Goal: Task Accomplishment & Management: Manage account settings

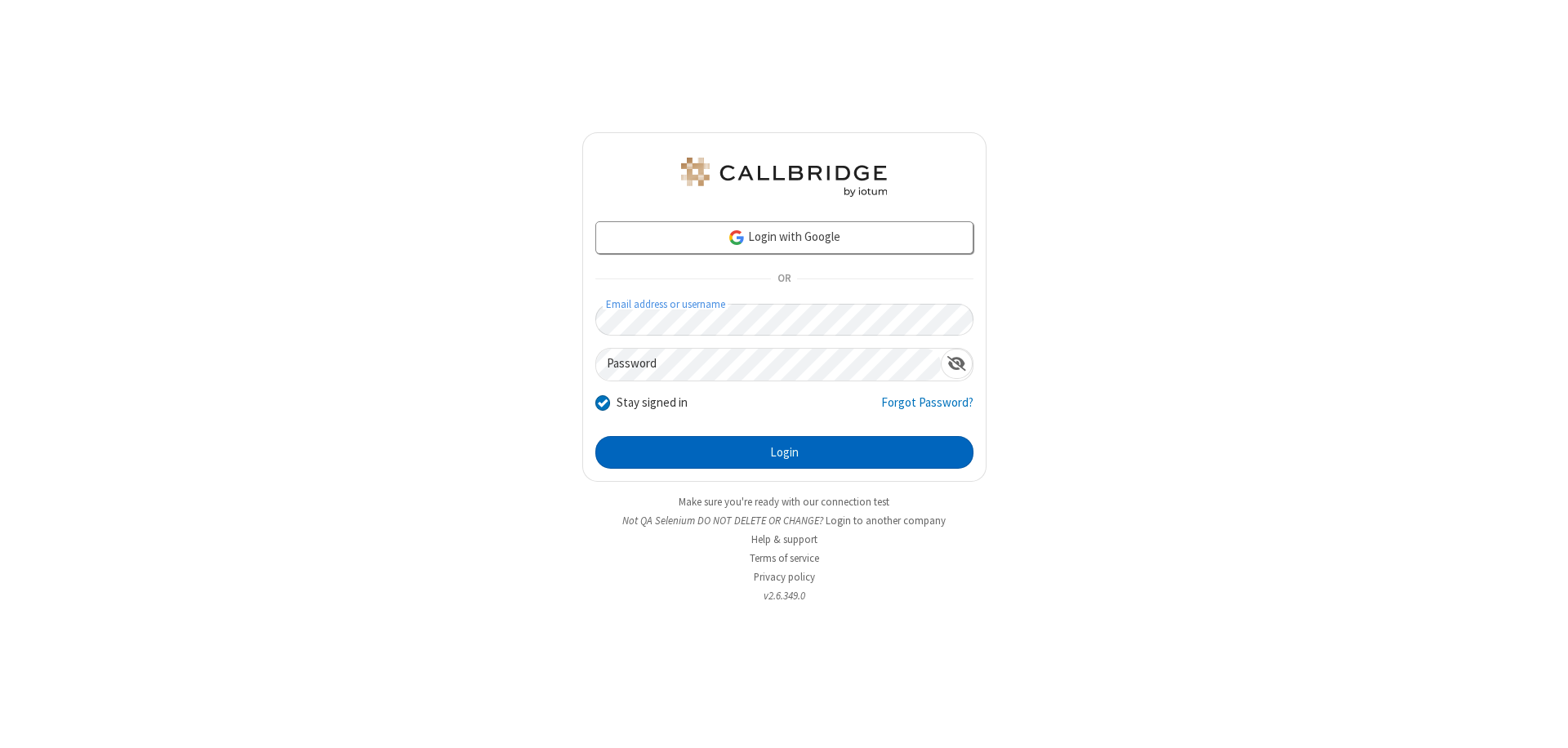
click at [784, 453] on button "Login" at bounding box center [784, 452] width 378 height 33
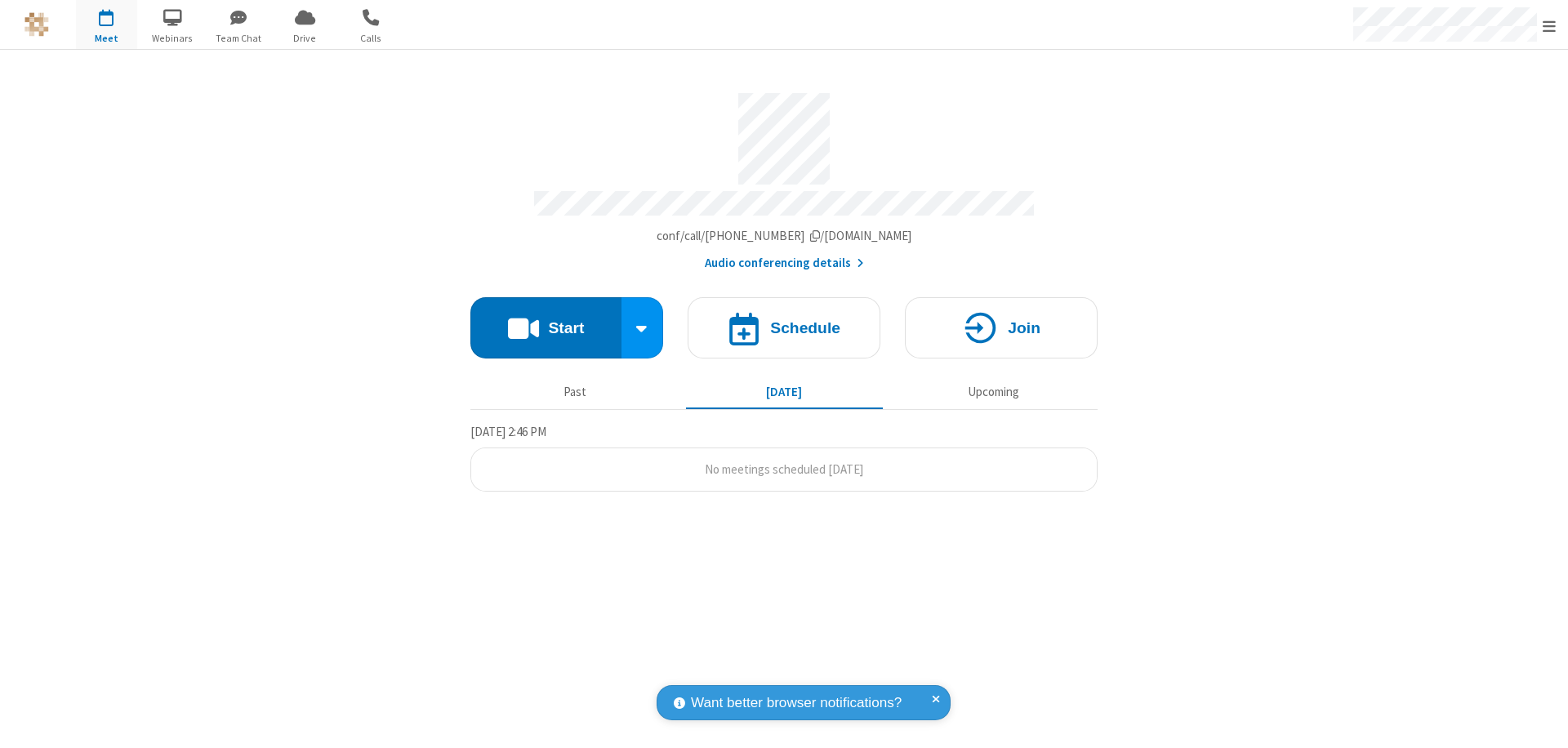
click at [1549, 25] on span "Open menu" at bounding box center [1549, 26] width 13 height 16
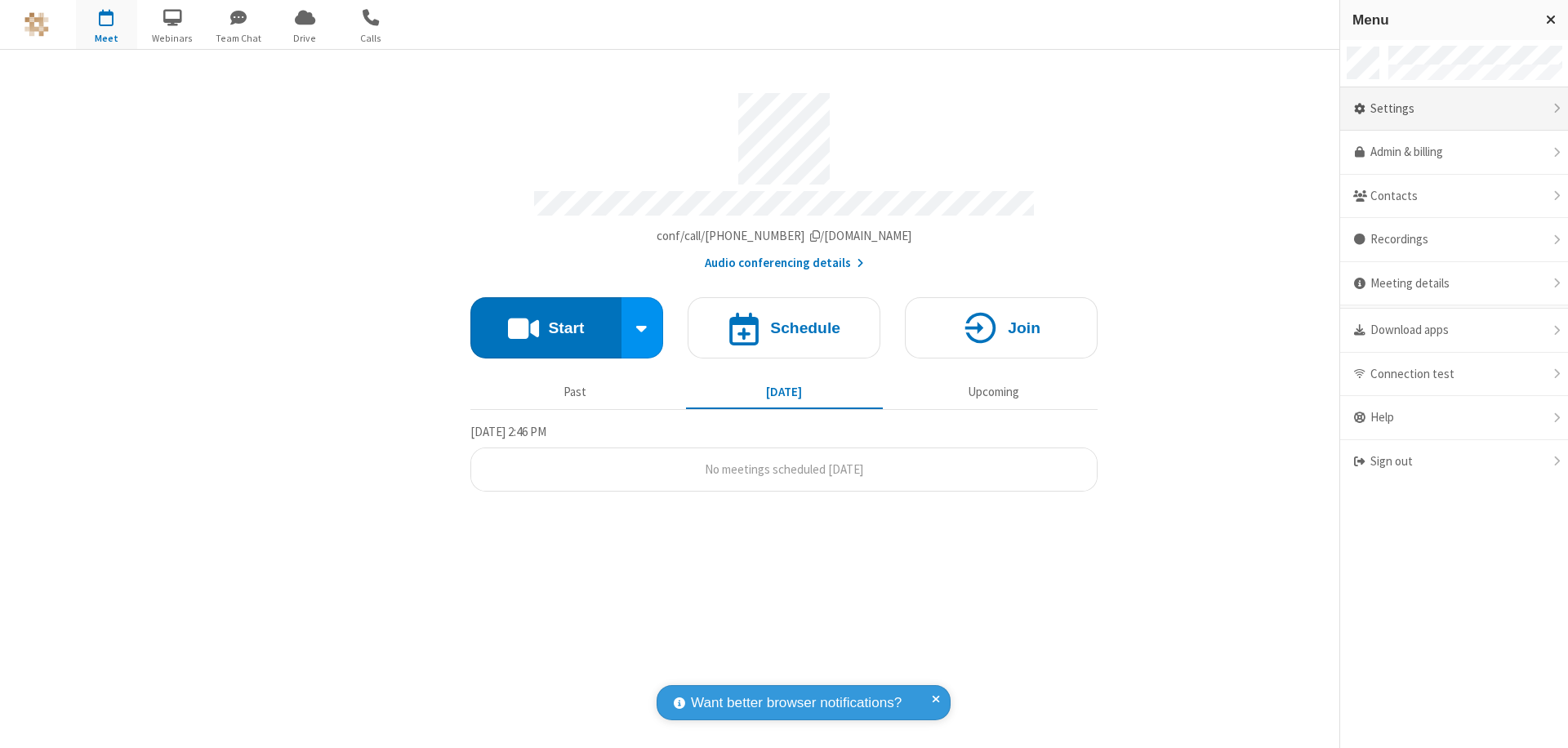
click at [1454, 109] on div "Settings" at bounding box center [1454, 109] width 228 height 44
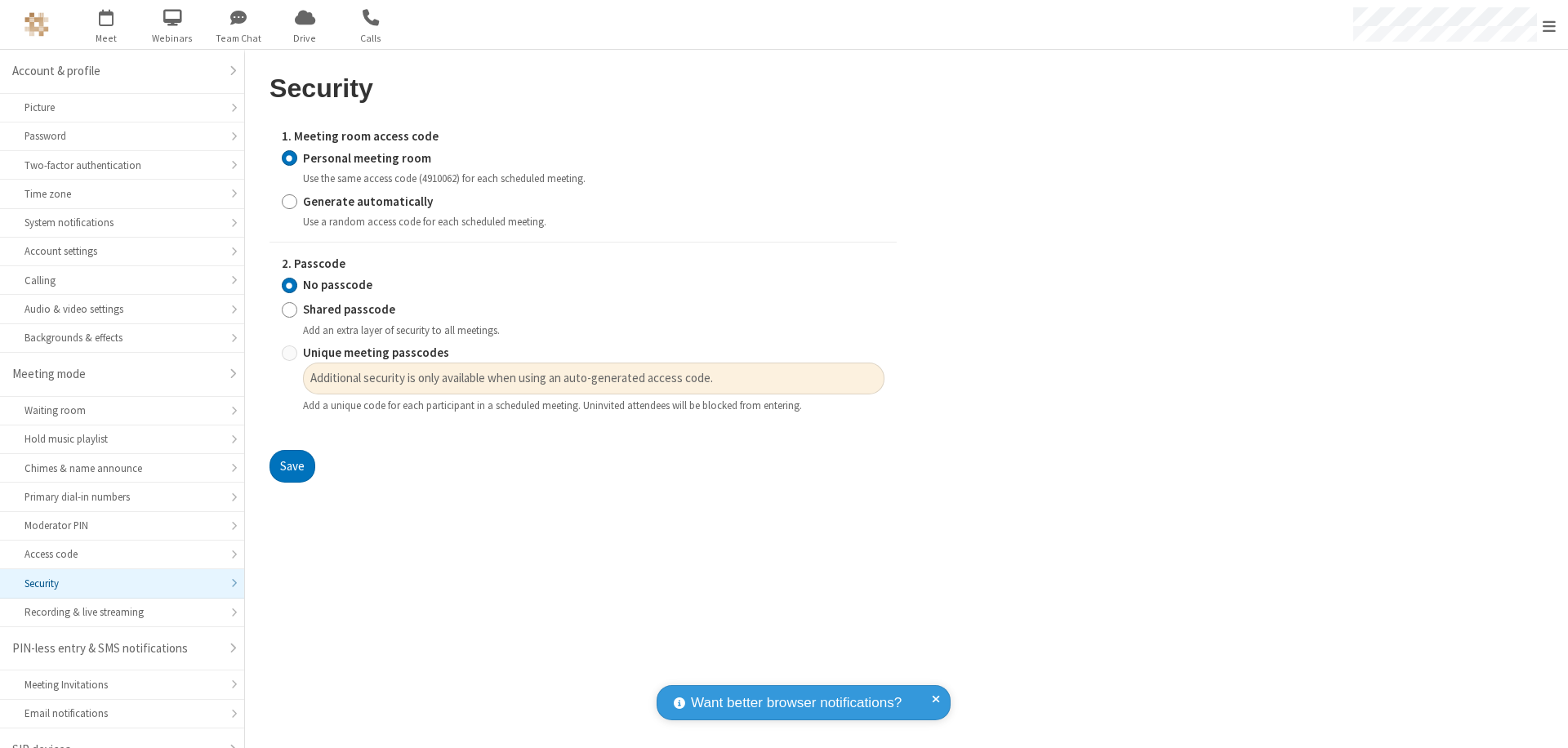
scroll to position [23, 0]
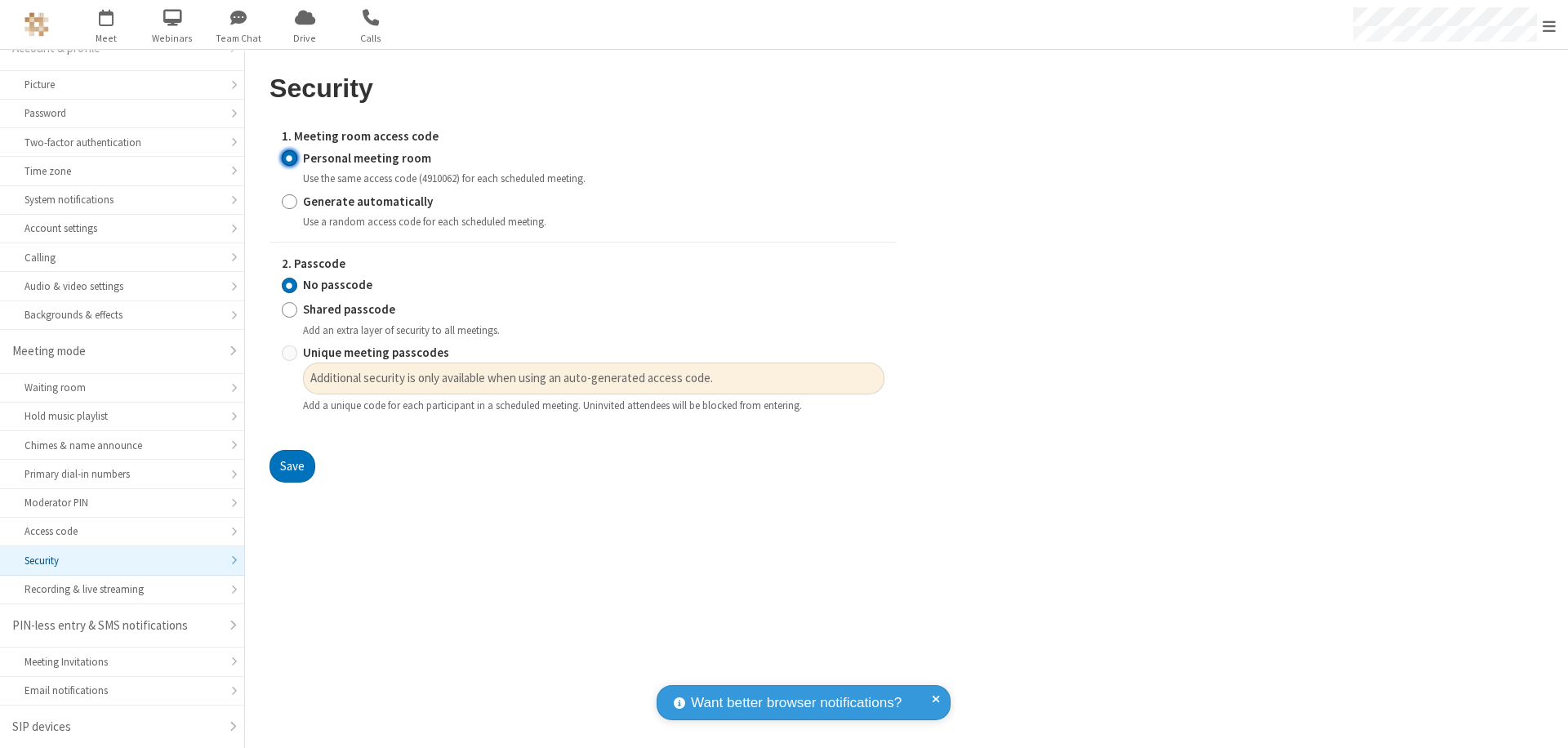
click at [289, 158] on input "Personal meeting room" at bounding box center [290, 157] width 16 height 17
click at [289, 285] on input "No passcode" at bounding box center [290, 285] width 16 height 17
click at [292, 466] on button "Save" at bounding box center [293, 466] width 46 height 33
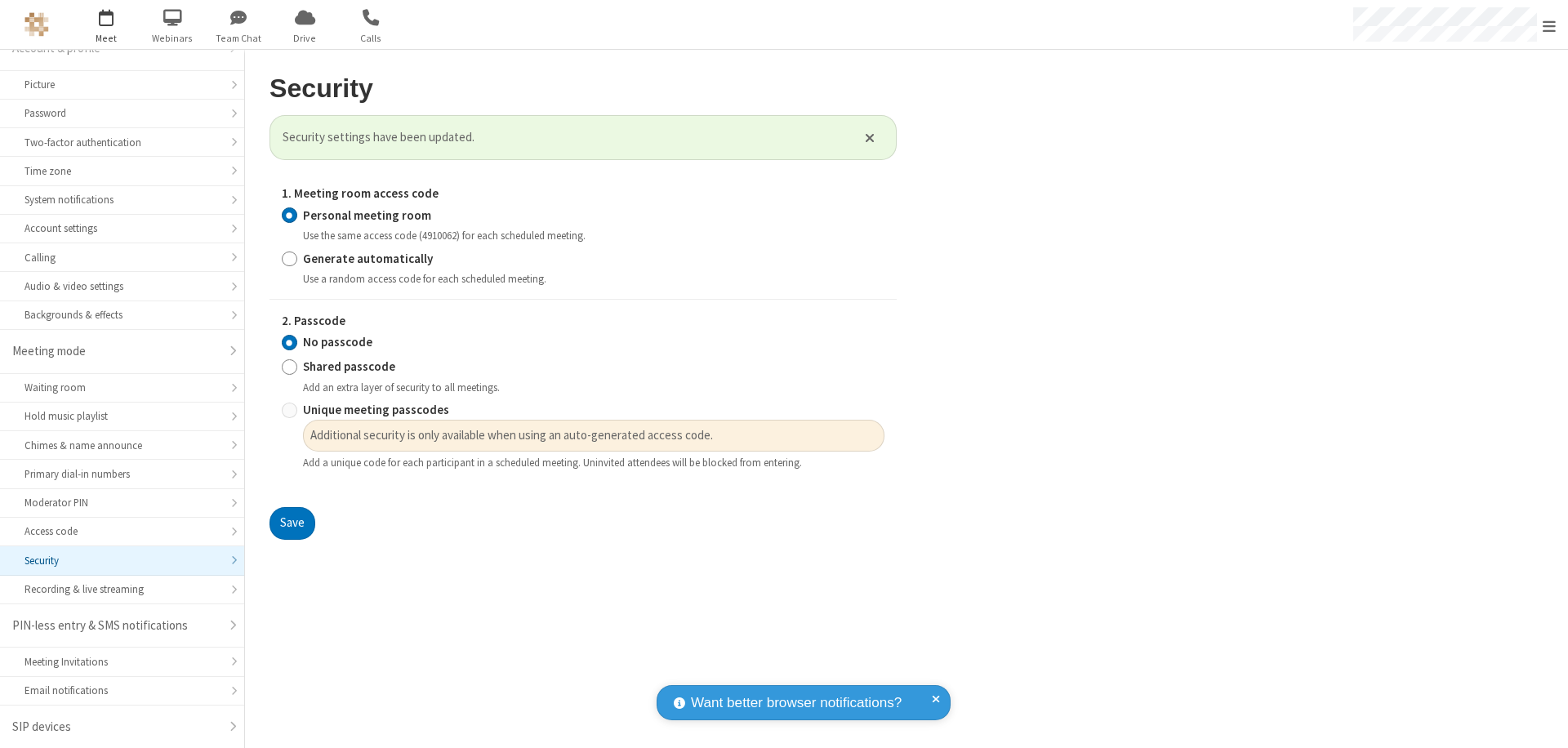
click at [1549, 25] on span "Open menu" at bounding box center [1549, 26] width 13 height 16
click at [106, 25] on span "button" at bounding box center [106, 17] width 61 height 28
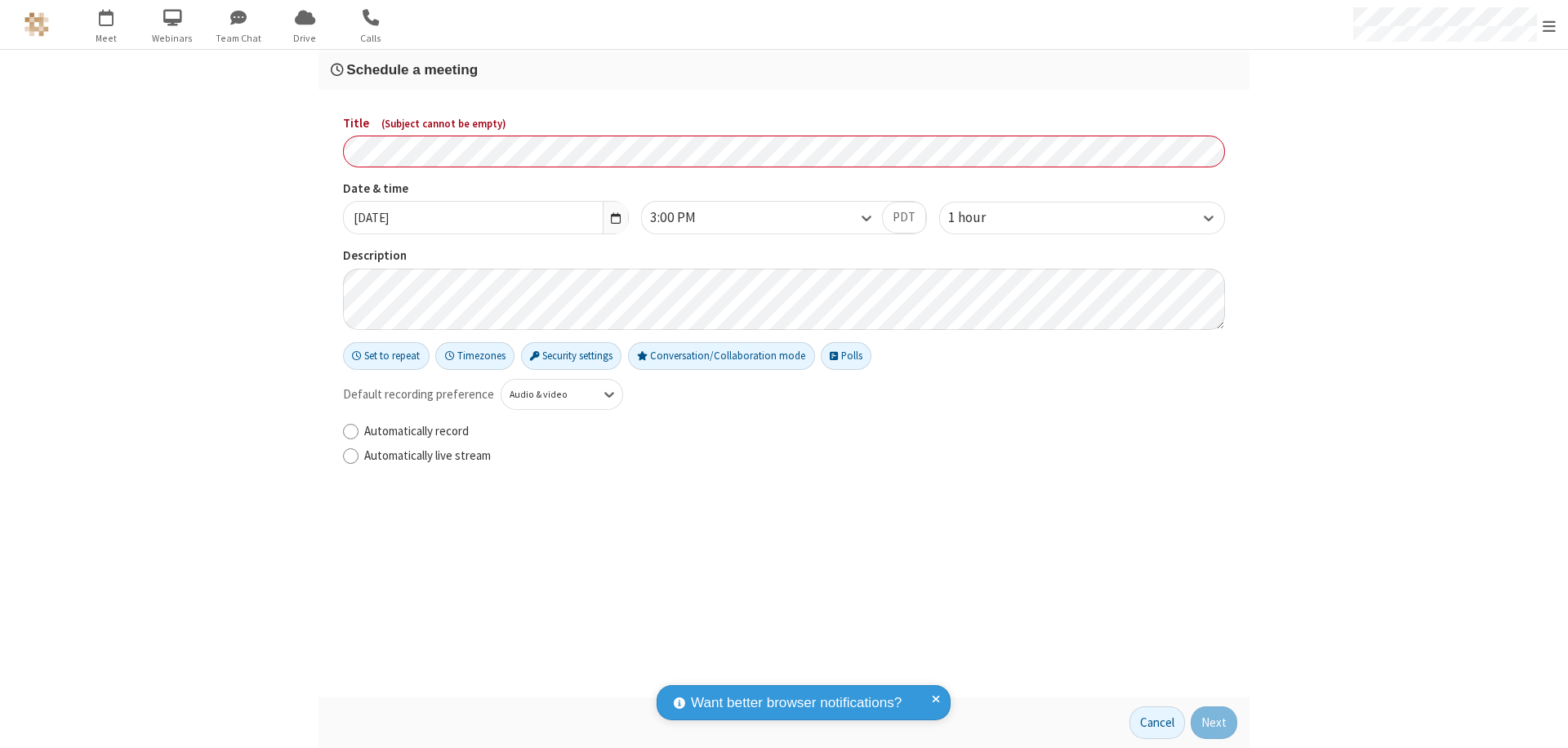
click at [784, 69] on h3 "Schedule a meeting" at bounding box center [784, 70] width 907 height 16
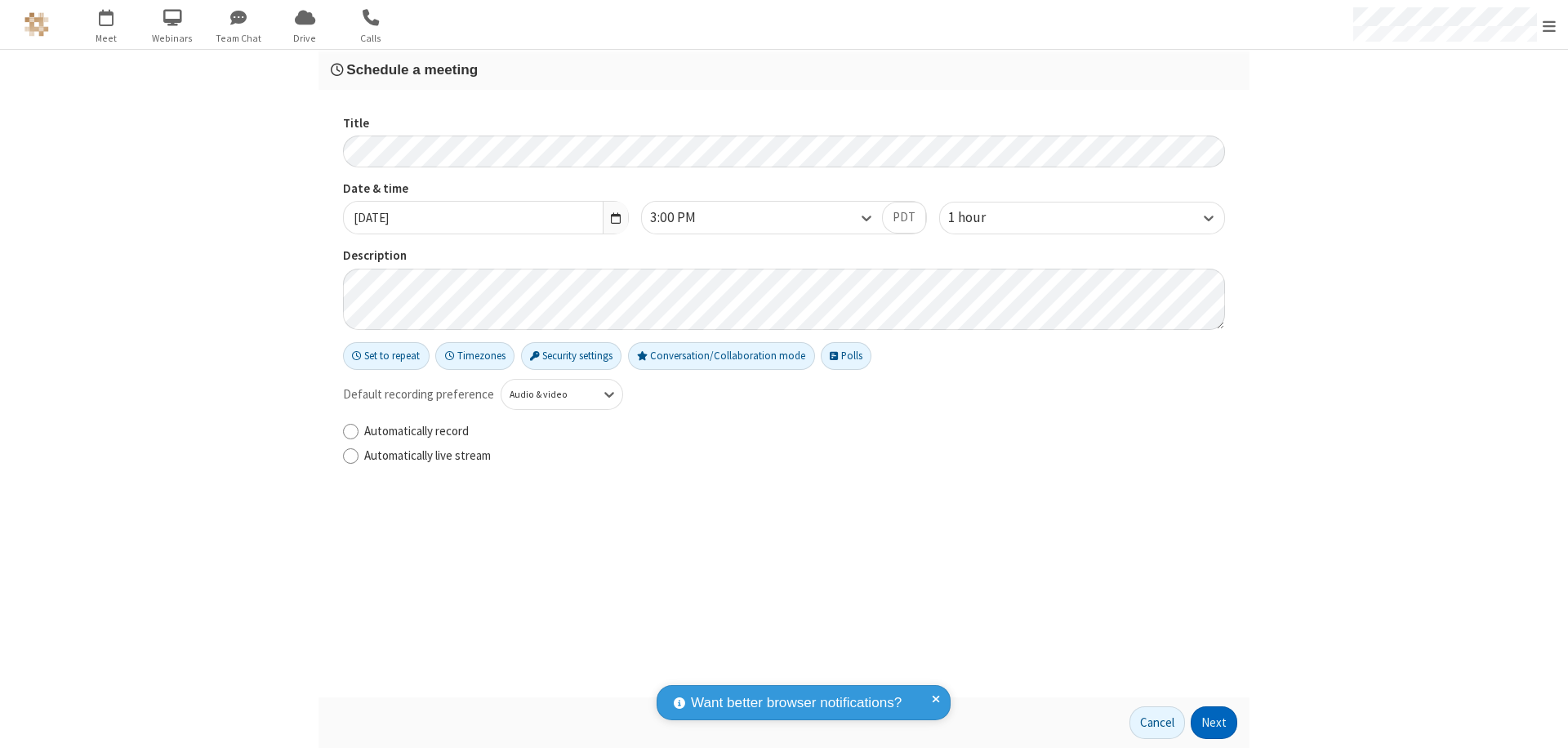
click at [1215, 723] on button "Next" at bounding box center [1214, 723] width 47 height 33
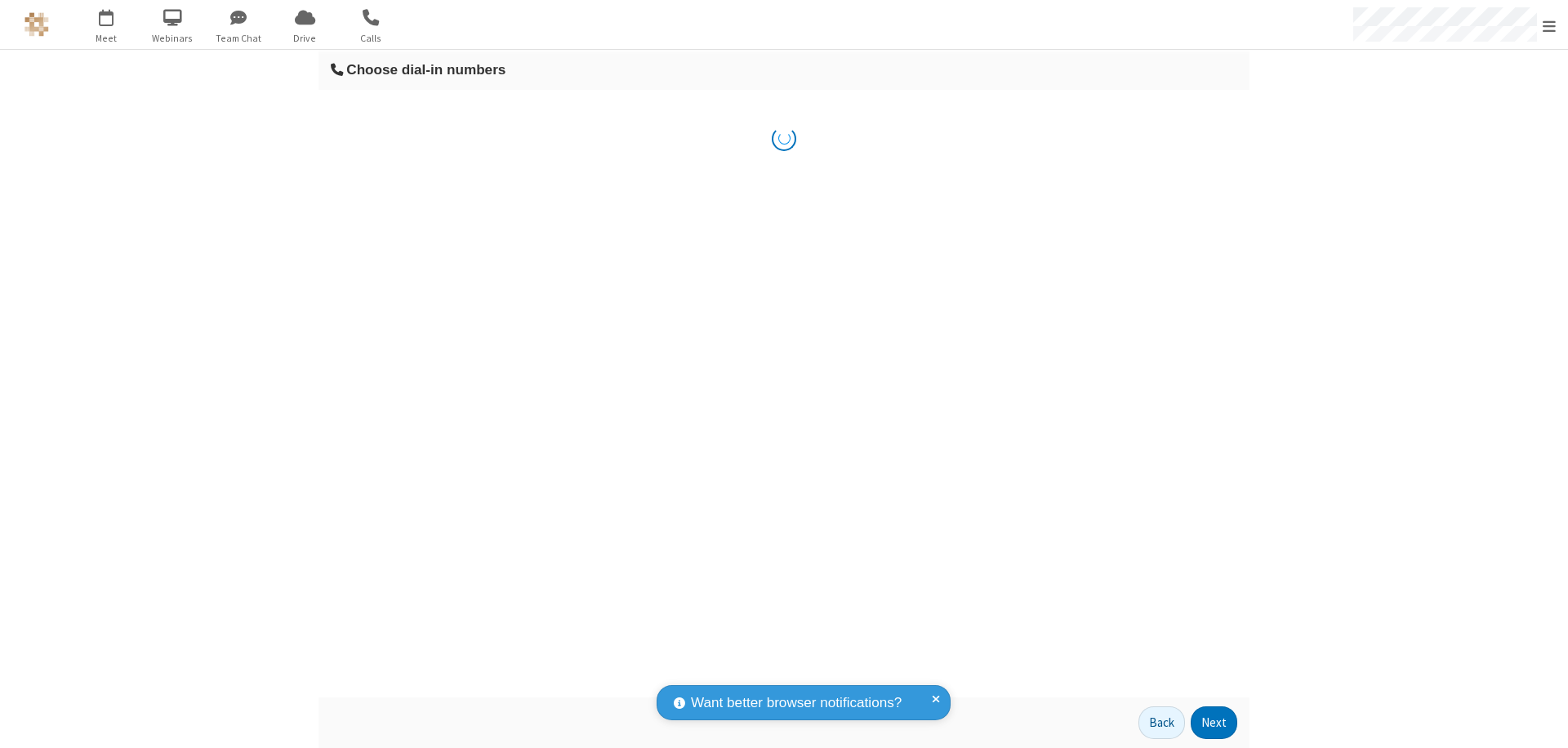
click at [1215, 723] on button "Next" at bounding box center [1214, 723] width 47 height 33
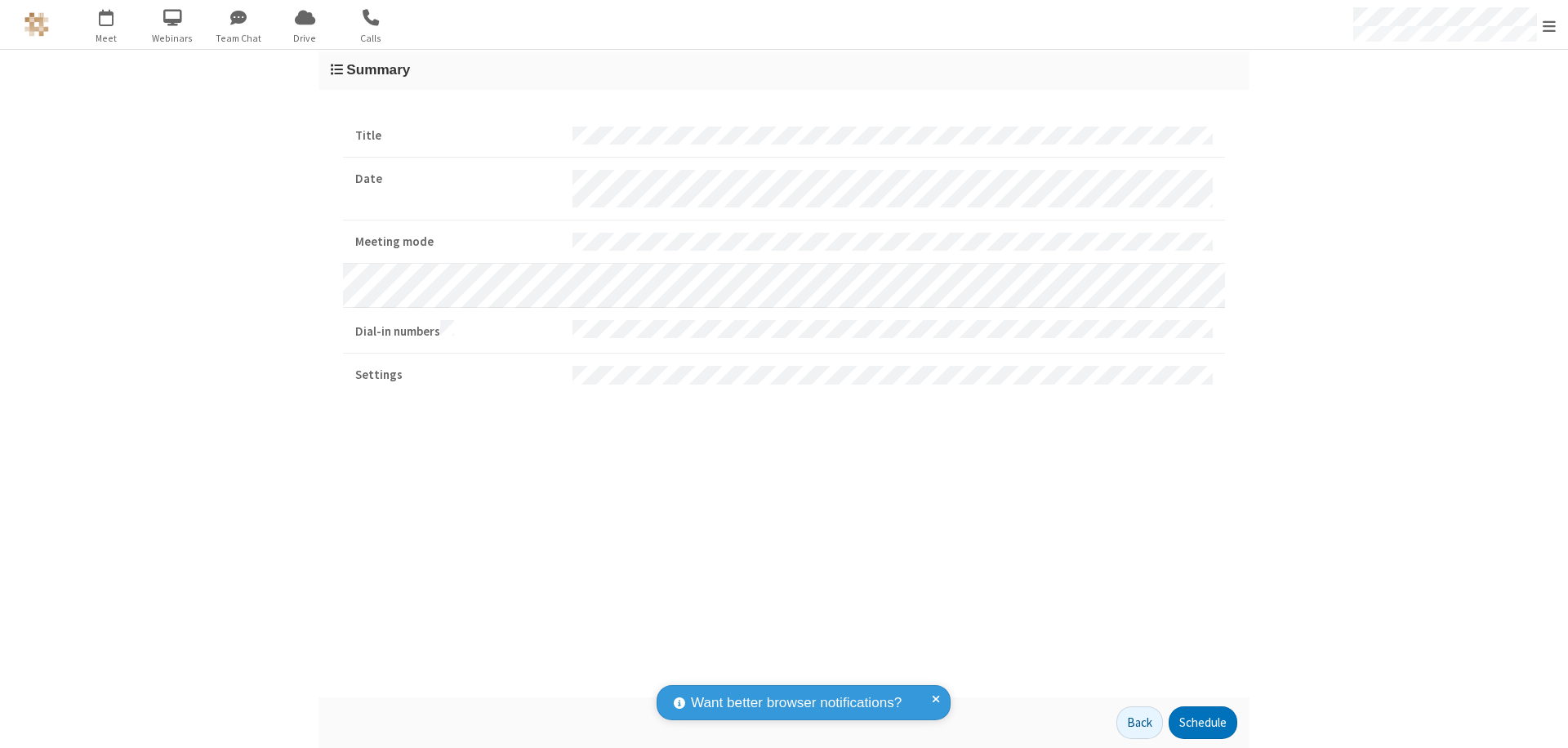
click at [1202, 723] on button "Schedule" at bounding box center [1203, 723] width 69 height 33
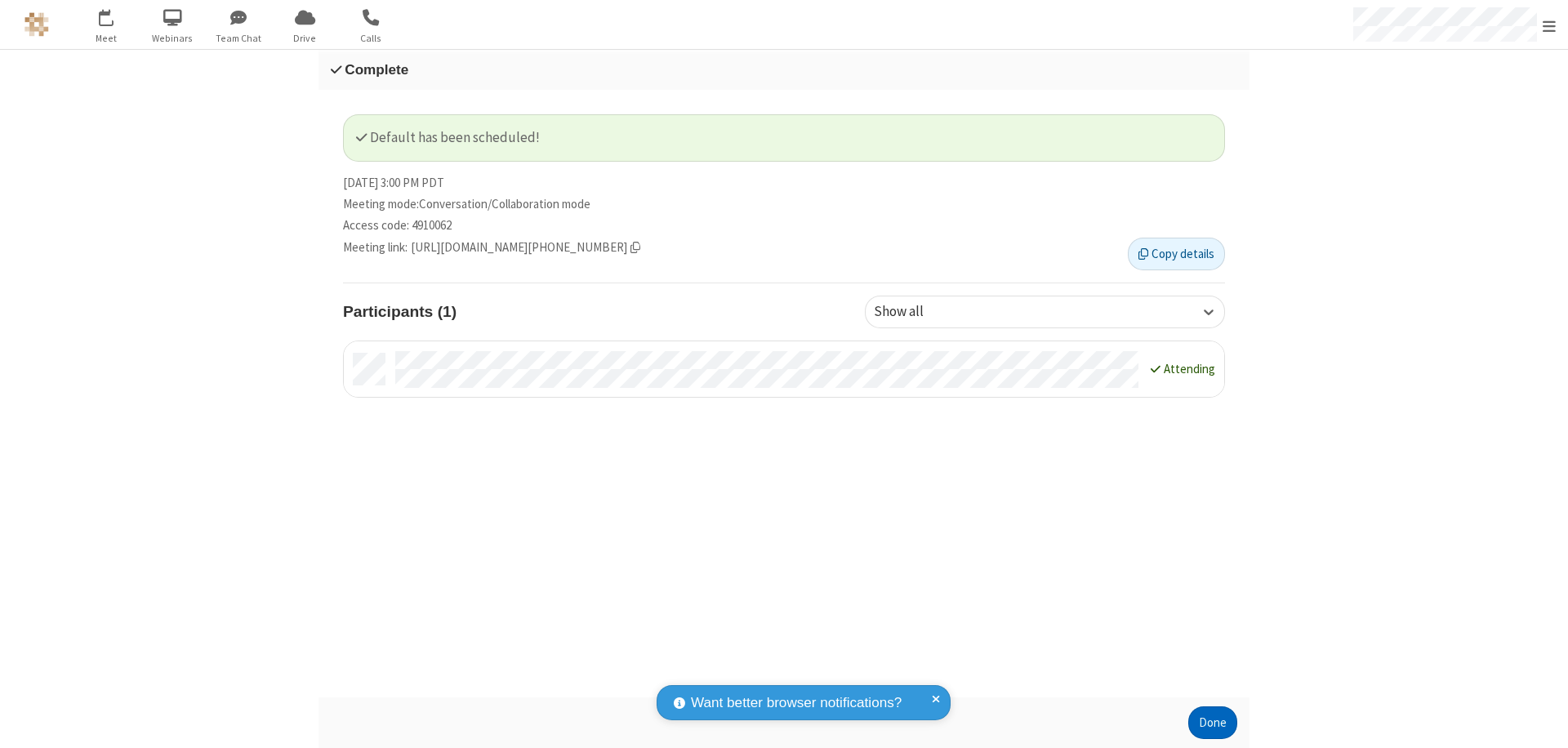
click at [1213, 723] on button "Done" at bounding box center [1212, 723] width 49 height 33
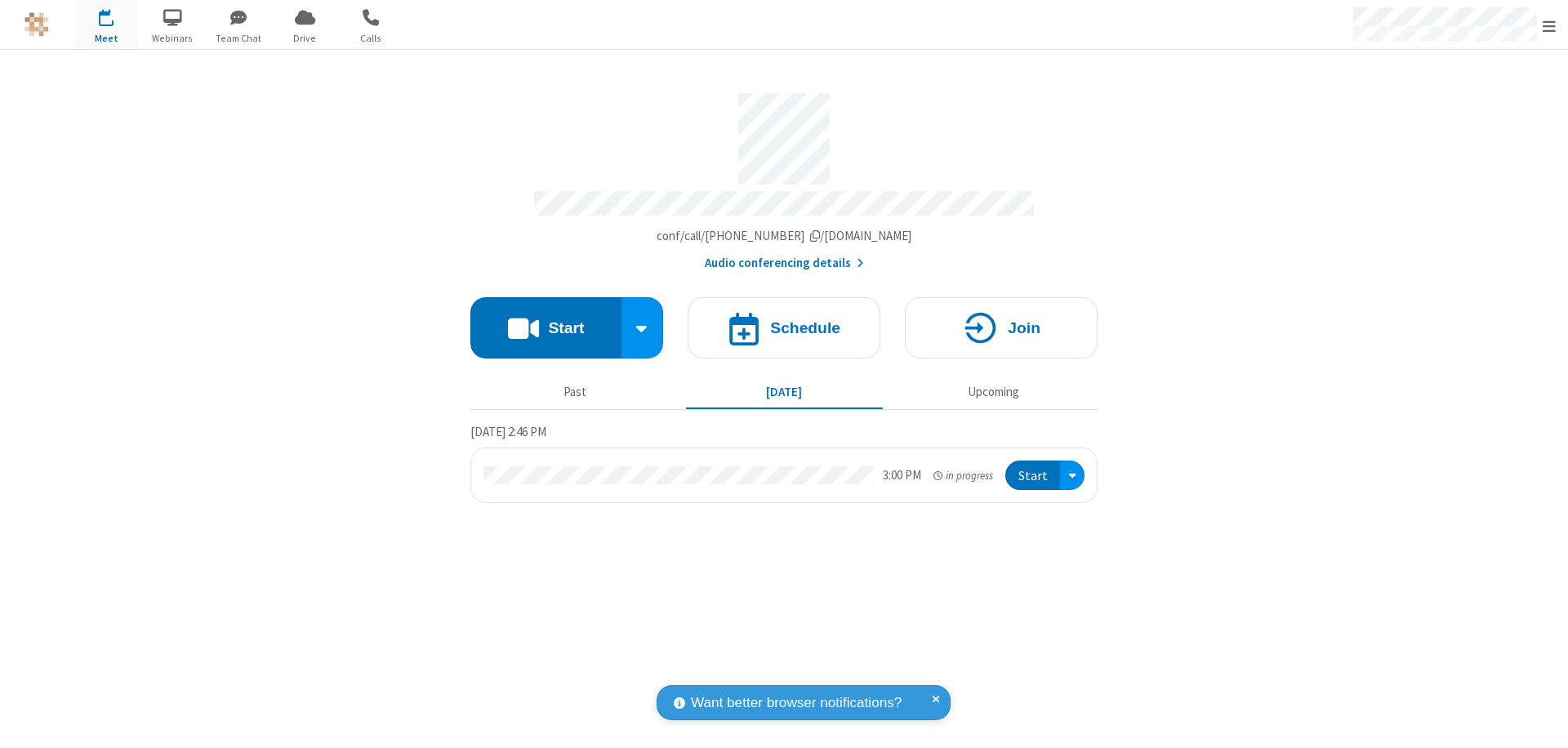
click at [1034, 468] on button "Start" at bounding box center [1032, 476] width 55 height 30
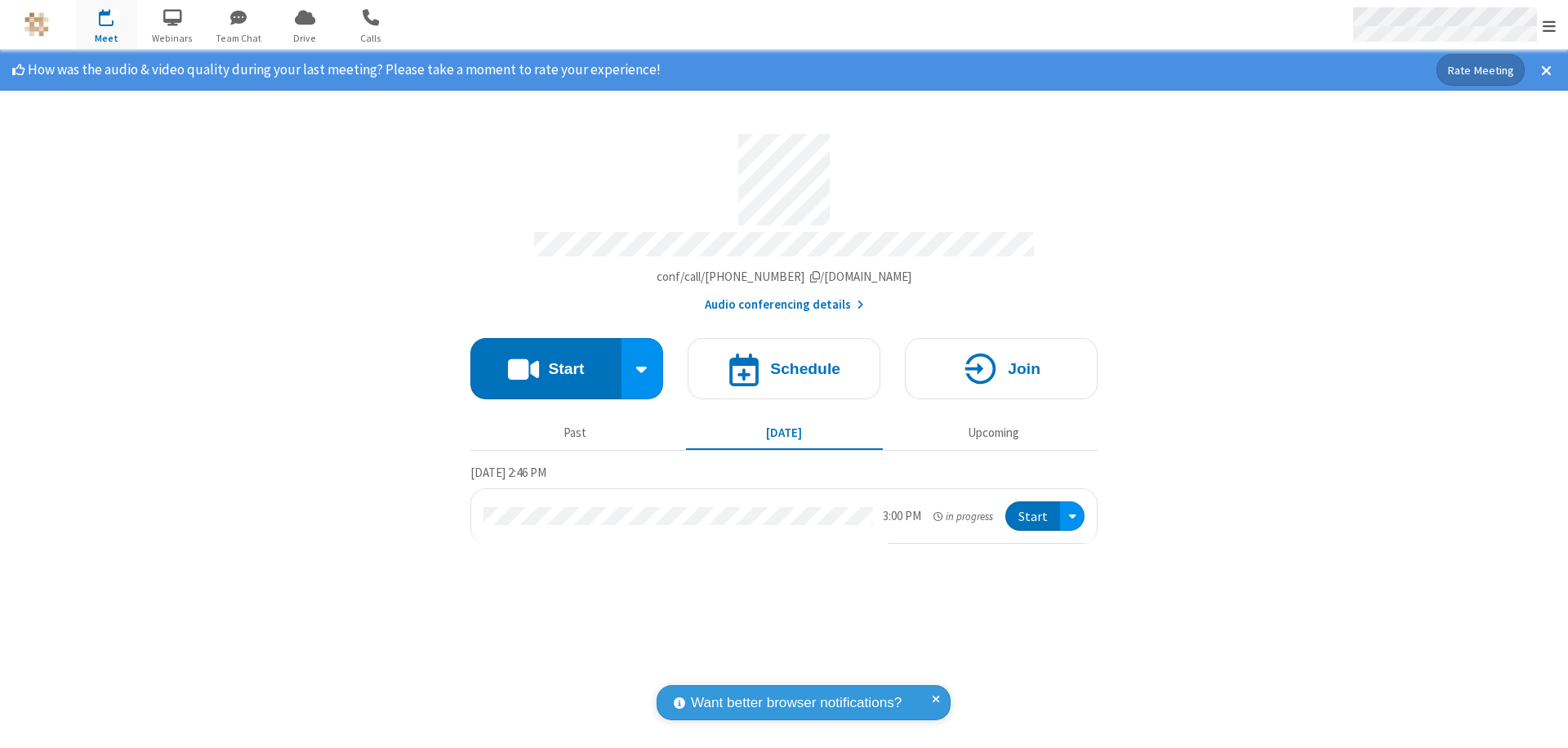
click at [1549, 25] on span "Open menu" at bounding box center [1549, 26] width 13 height 16
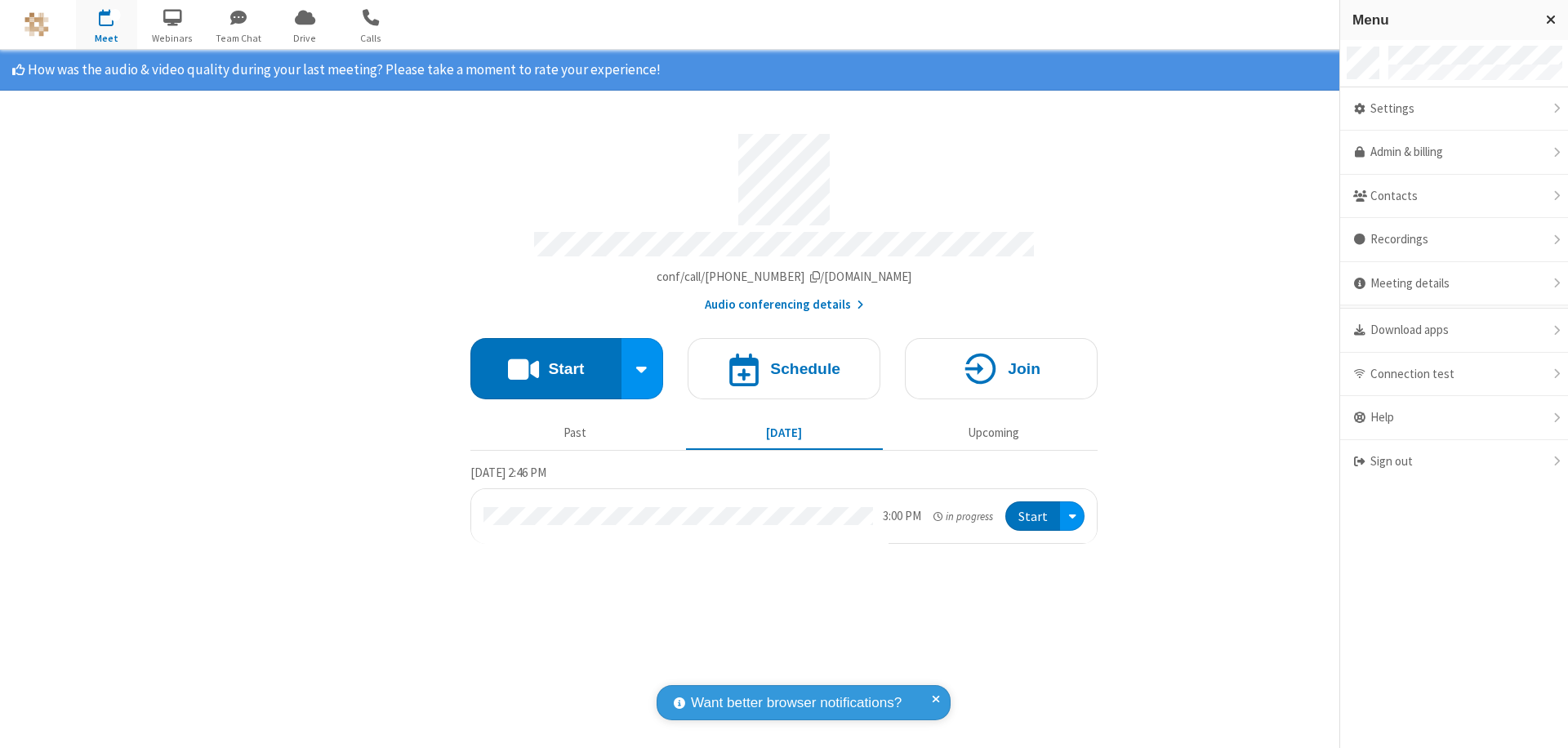
click at [1454, 109] on div "Settings" at bounding box center [1454, 109] width 228 height 44
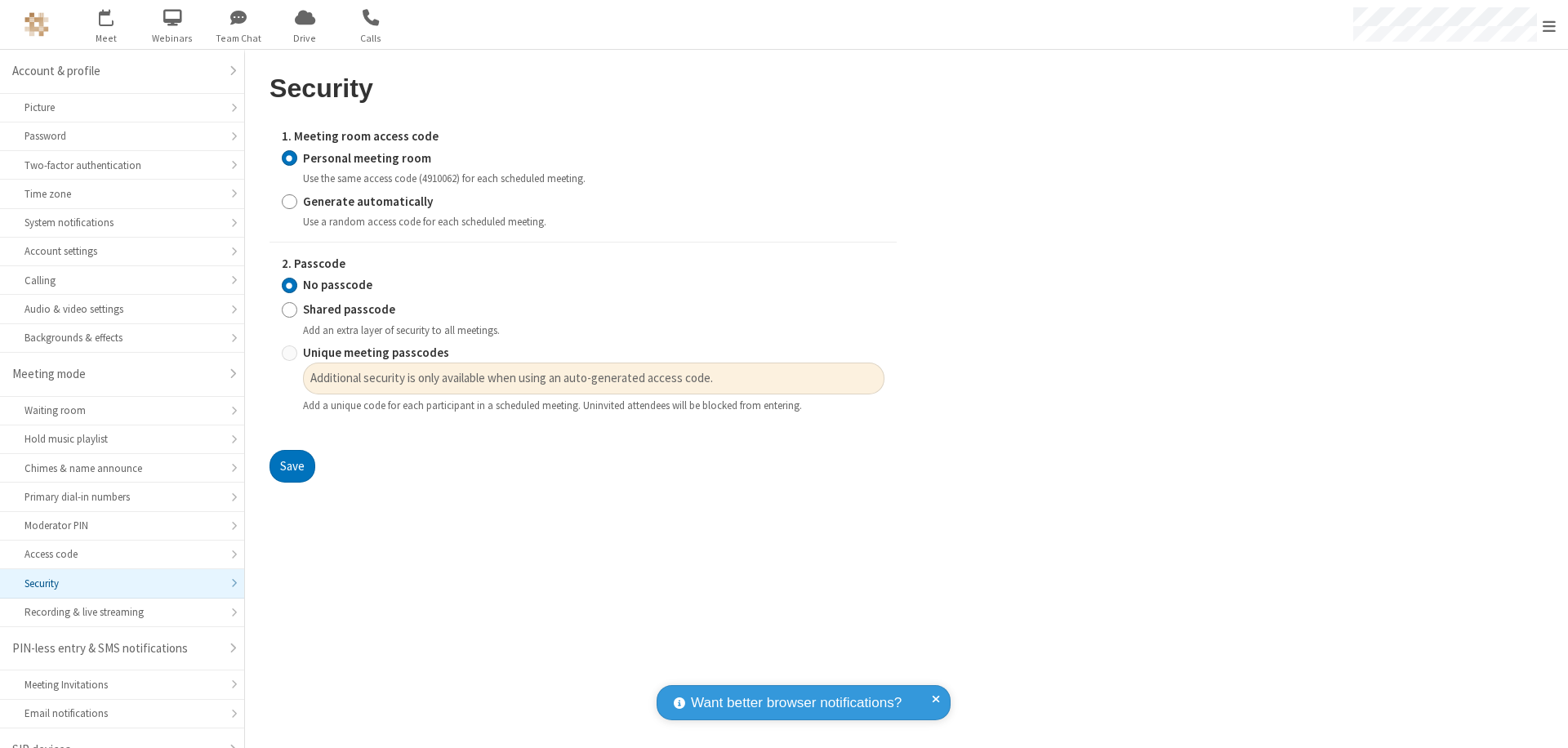
scroll to position [23, 0]
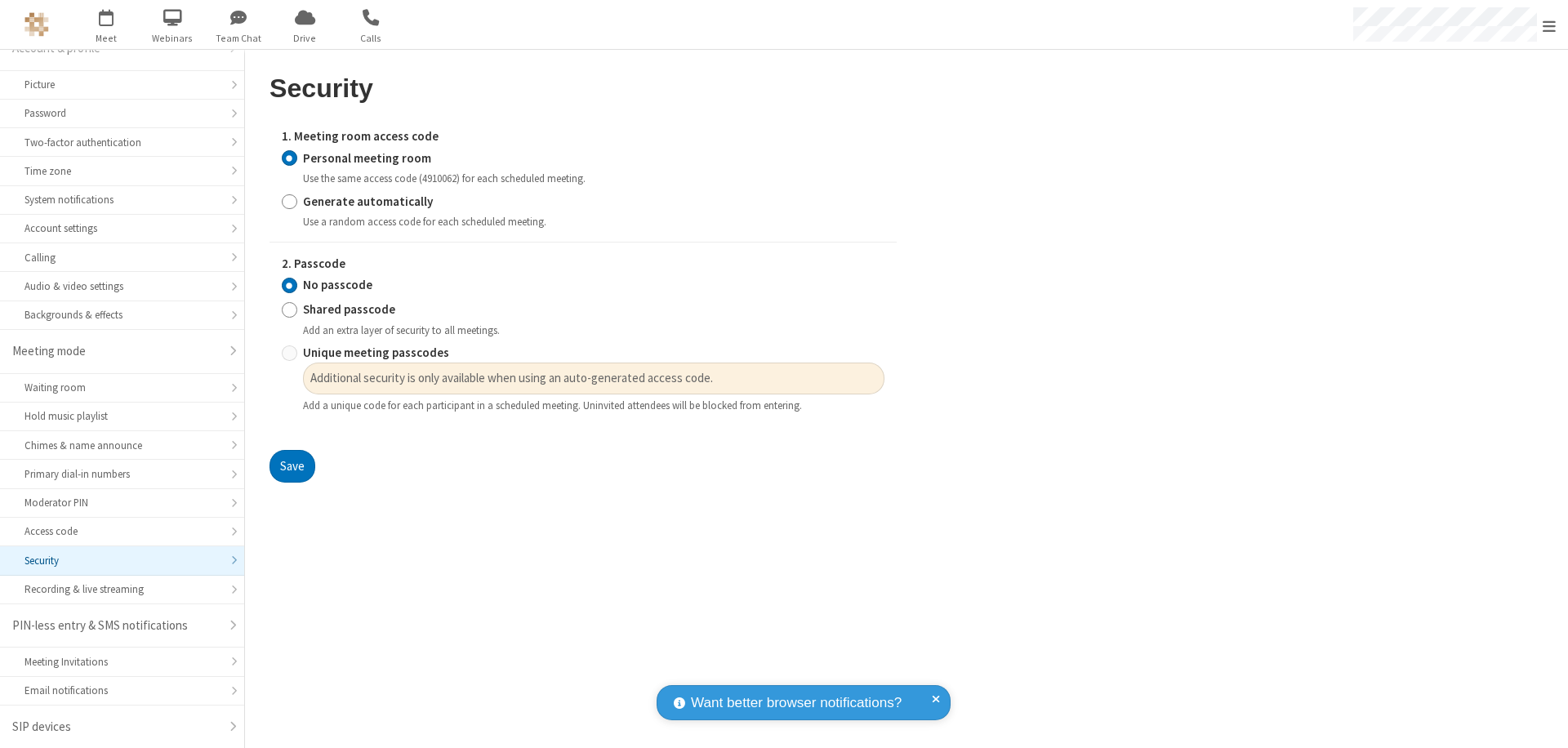
click at [289, 158] on input "Personal meeting room" at bounding box center [290, 157] width 16 height 17
click at [289, 285] on input "No passcode" at bounding box center [290, 285] width 16 height 17
click at [292, 466] on button "Save" at bounding box center [293, 466] width 46 height 33
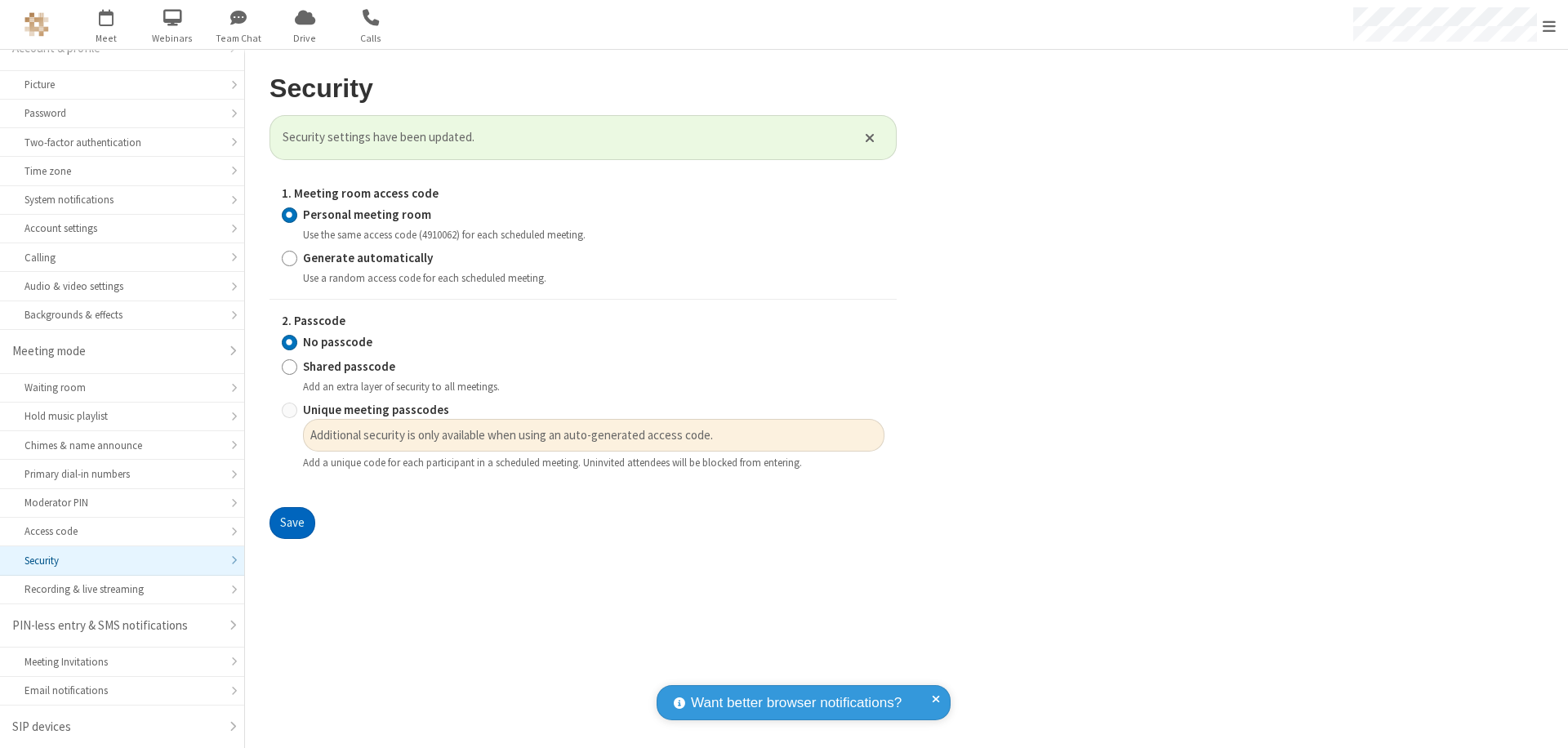
click at [1549, 25] on span "Open menu" at bounding box center [1549, 26] width 13 height 16
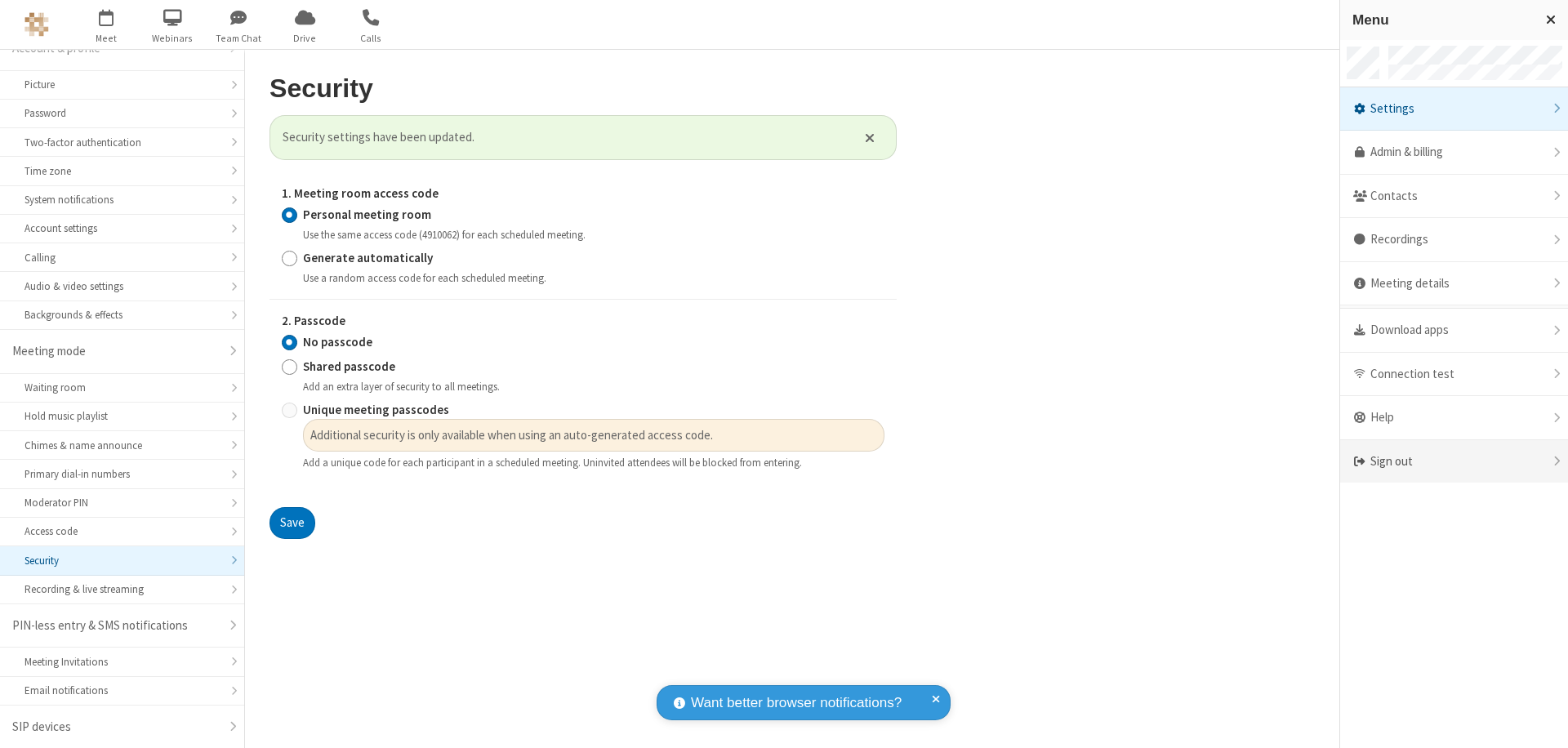
click at [1454, 461] on div "Sign out" at bounding box center [1454, 461] width 228 height 43
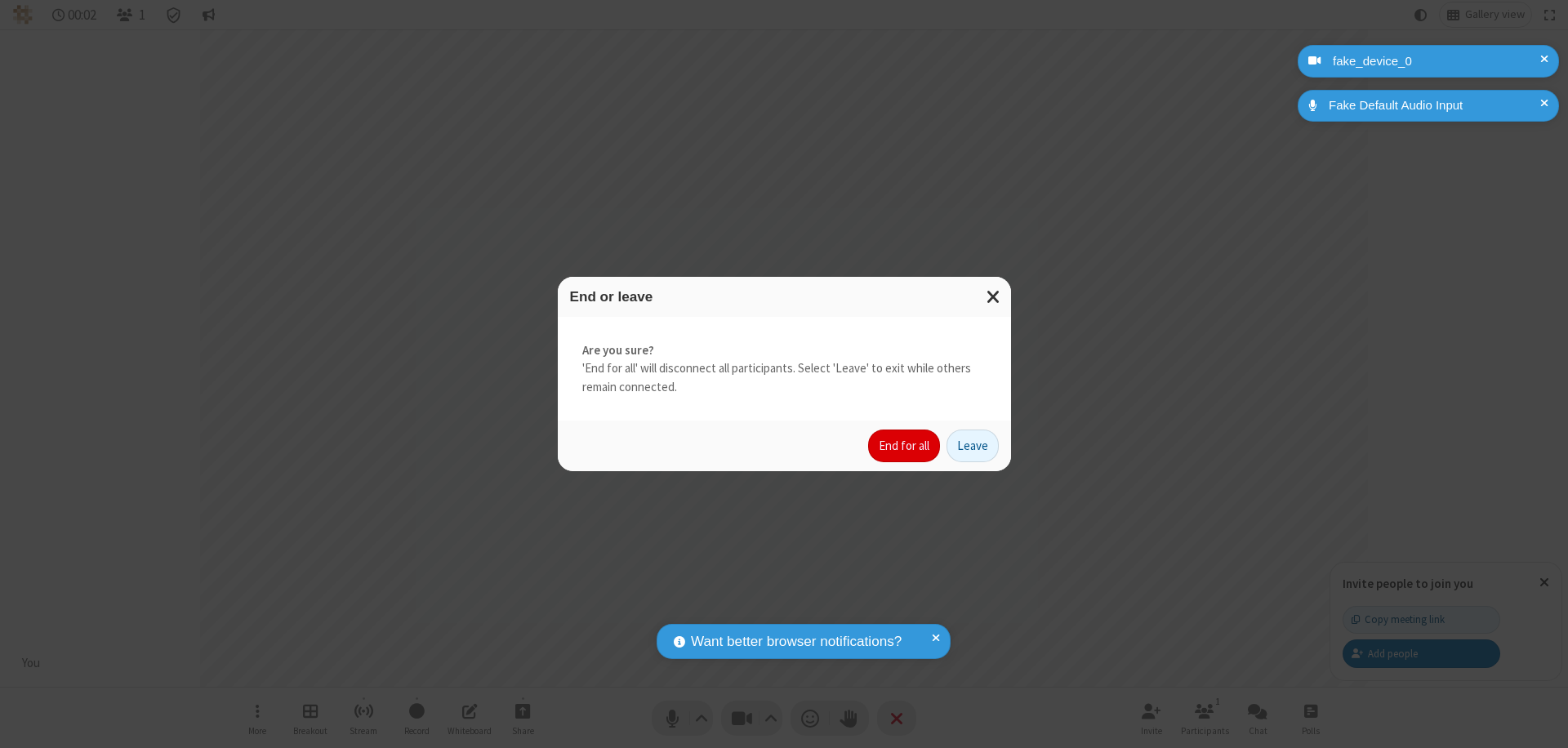
click at [905, 446] on button "End for all" at bounding box center [904, 446] width 72 height 33
